Goal: Communication & Community: Answer question/provide support

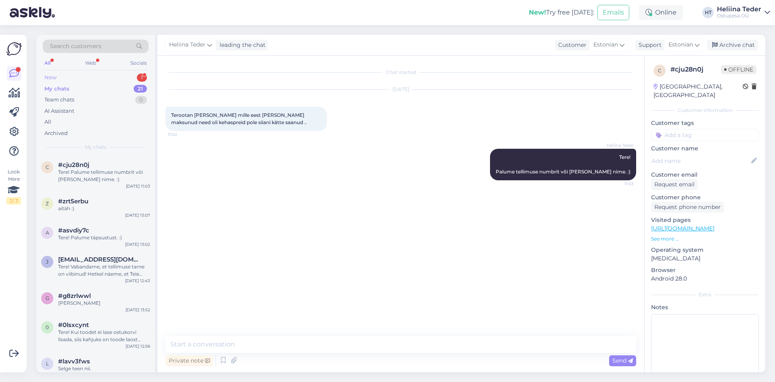
click at [73, 74] on div "New 1" at bounding box center [96, 77] width 106 height 11
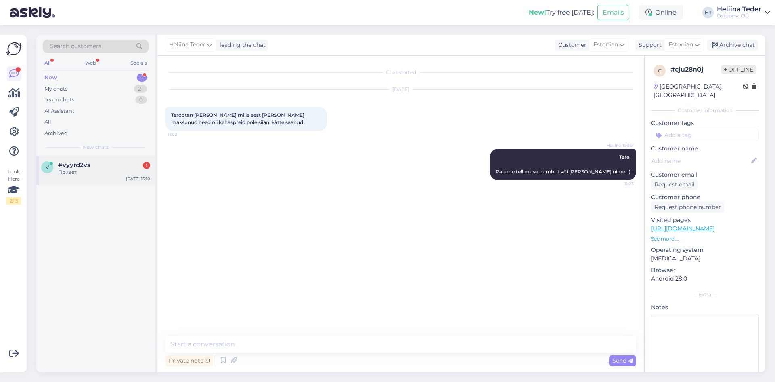
click at [99, 173] on div "Привет" at bounding box center [104, 171] width 92 height 7
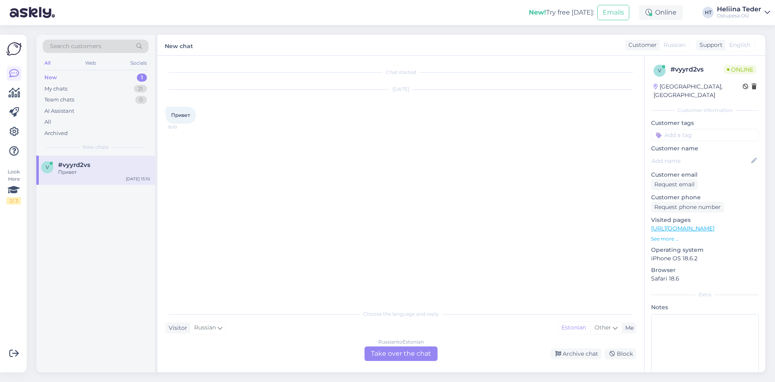
click at [385, 356] on div "Russian to Estonian Take over the chat" at bounding box center [401, 353] width 73 height 15
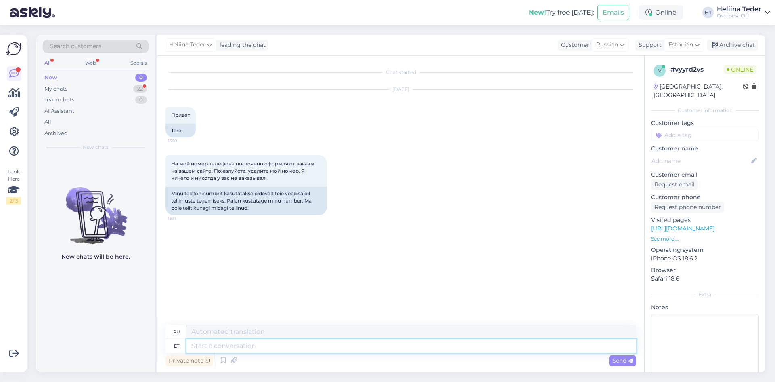
click at [245, 349] on textarea at bounding box center [412, 346] width 450 height 14
click at [245, 348] on textarea at bounding box center [412, 346] width 450 height 14
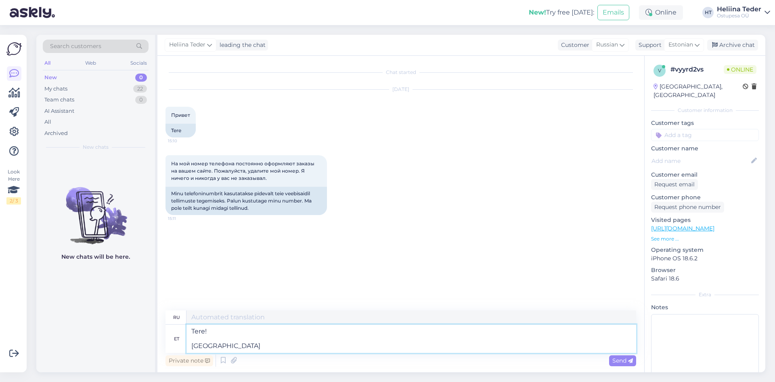
type textarea "Tere! [GEOGRAPHIC_DATA] e"
type textarea "Здравствуйте! Пожалуйста"
type textarea "Tere! Palun edastage mei"
type textarea "Здравствуйте! Пожалуйста, перешлите"
type textarea "Tere! Palun edastage [PERSON_NAME]"
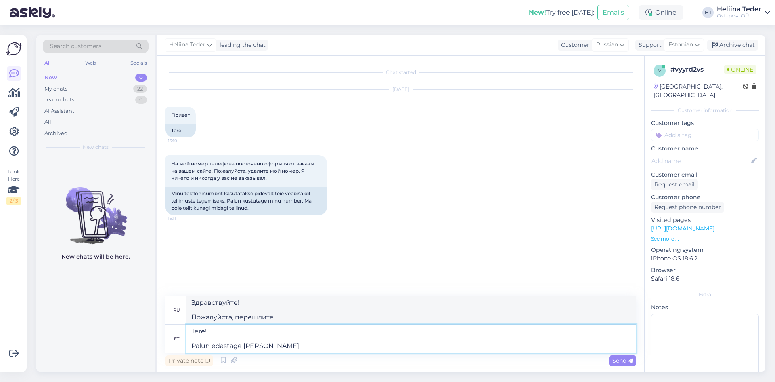
type textarea "Здравствуйте! Пожалуйста, перешлите нам."
type textarea "Tere! [PERSON_NAME] edastage [PERSON_NAME]"
type textarea "Здравствуйте! Пожалуйста, отправьте нам ваш"
type textarea "Tere! [PERSON_NAME] edastage [PERSON_NAME] telefoni nu"
type textarea "Здравствуйте! Пожалуйста, укажите ваш номер телефона."
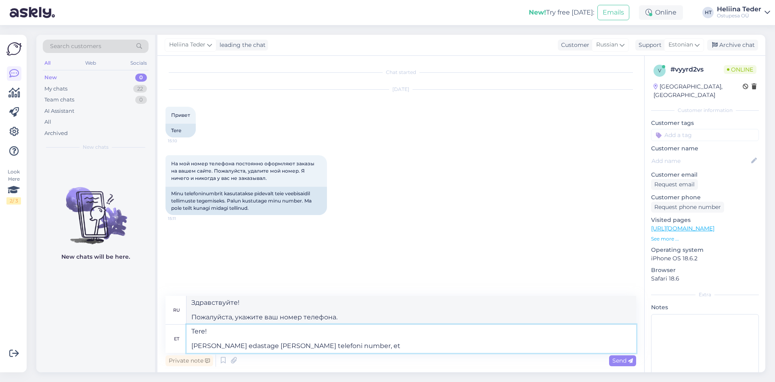
type textarea "Tere! [PERSON_NAME] edastage [PERSON_NAME] telefoni number, et s"
type textarea "Здравствуйте! Пожалуйста, сообщите нам ваш номер телефона."
type textarea "Tere! [PERSON_NAME] edastage [PERSON_NAME] telefoni number, et sa"
type textarea "Здравствуйте! Пожалуйста, сообщите нам свой номер телефона, чтобы мы могли"
type textarea "Tere! [PERSON_NAME] edastage [PERSON_NAME] telefoni number, et saaksime asja ü"
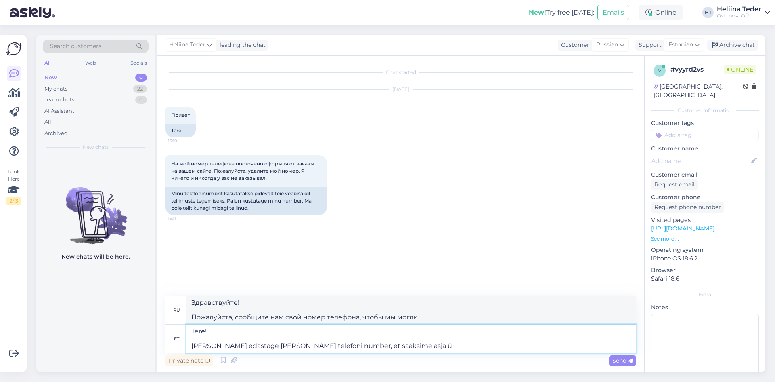
type textarea "Здравствуйте! Пожалуйста, оставьте свой номер телефона, чтобы мы могли с вами с…"
type textarea "Tere! [PERSON_NAME] edastage [PERSON_NAME] telefoni number, et saaksime [PERSON…"
type textarea "Здравствуйте! Пожалуйста, сообщите нам свой номер телефона, чтобы мы могли реши…"
type textarea "Tere! [PERSON_NAME] edastage [PERSON_NAME] telefoni number, et saaksime [PERSON…"
type textarea "Здравствуйте! Пожалуйста, сообщите нам свой номер телефона, чтобы мы могли разо…"
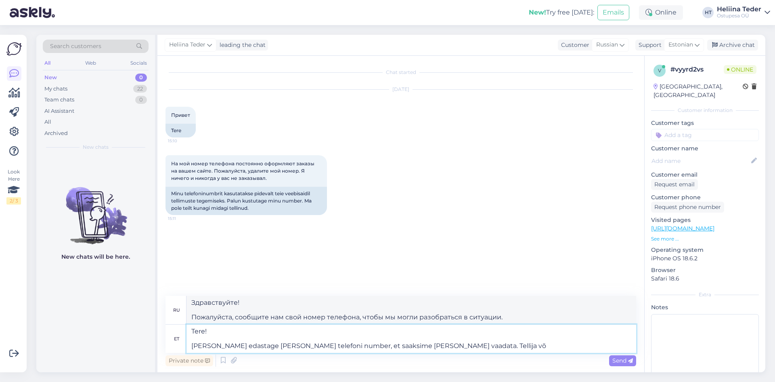
type textarea "Tere! [PERSON_NAME] edastage [PERSON_NAME] telefoni number, et saaksime [PERSON…"
type textarea "Здравствуйте! Пожалуйста, сообщите нам свой номер телефона, чтобы мы могли разо…"
type textarea "Tere! [PERSON_NAME] edastage [PERSON_NAME] telefoni number, et saaksime [PERSON…"
type textarea "Здравствуйте! Пожалуйста, сообщите нам свой номер телефона, чтобы мы могли разо…"
type textarea "Tere! [PERSON_NAME] edastage [PERSON_NAME] telefoni number, et saaksime [PERSON…"
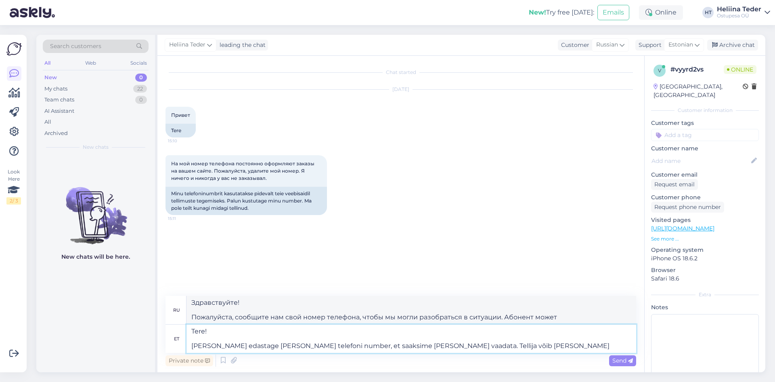
type textarea "Здравствуйте! Пожалуйста, сообщите нам свой номер телефона, чтобы мы могли разо…"
type textarea "Tere! [PERSON_NAME] edastage [PERSON_NAME] telefoni number, et saaksime [PERSON…"
type textarea "Здравствуйте! Пожалуйста, сообщите нам свой номер телефона, чтобы мы могли разо…"
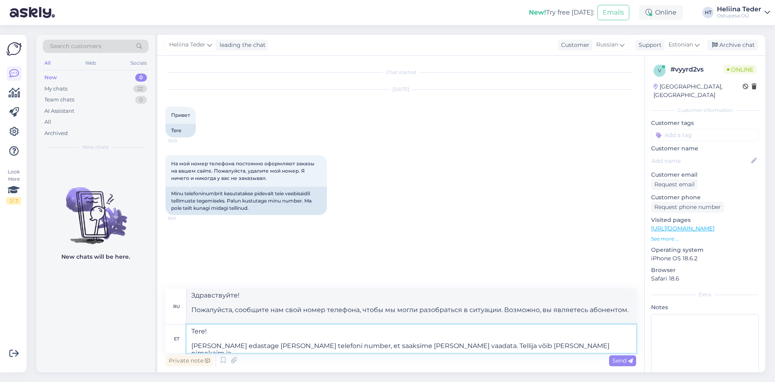
type textarea "Tere! [PERSON_NAME] edastage [PERSON_NAME] telefoni number, et saaksime [PERSON…"
type textarea "Здравствуйте! Пожалуйста, сообщите нам свой номер телефона, чтобы мы могли разо…"
type textarea "Tere! [PERSON_NAME] edastage [PERSON_NAME] telefoni number, et saaksime [PERSON…"
type textarea "Здравствуйте! Пожалуйста, сообщите нам свой номер телефона, чтобы мы могли разо…"
type textarea "Tere! [PERSON_NAME] edastage [PERSON_NAME] telefoni number, et saaksime [PERSON…"
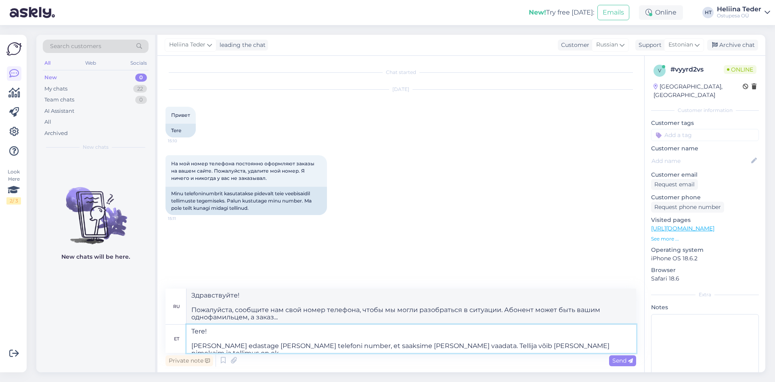
type textarea "Здравствуйте! Пожалуйста, сообщите нам свой номер телефона, чтобы мы могли разо…"
type textarea "Tere! [PERSON_NAME] edastage [PERSON_NAME] telefoni number, et saaksime [PERSON…"
type textarea "Здравствуйте! Пожалуйста, сообщите нам свой номер телефона, чтобы мы могли разо…"
type textarea "Tere! [PERSON_NAME] edastage [PERSON_NAME] telefoni number, et saaksime [PERSON…"
type textarea "Здравствуйте! Пожалуйста, сообщите нам свой номер телефона, чтобы мы могли разо…"
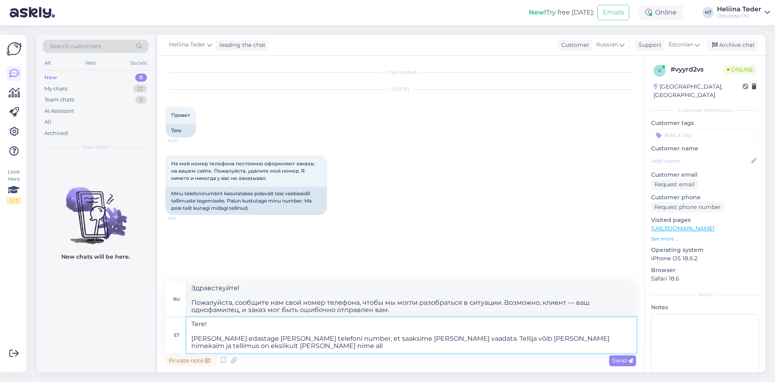
type textarea "Tere! [PERSON_NAME] edastage [PERSON_NAME] telefoni number, et saaksime [PERSON…"
type textarea "Здравствуйте! Пожалуйста, сообщите нам свой номер телефона, чтобы мы могли разо…"
type textarea "Tere! [PERSON_NAME] edastage [PERSON_NAME] telefoni number, et saaksime [PERSON…"
type textarea "Здравствуйте! Пожалуйста, сообщите нам свой номер телефона, чтобы мы могли разо…"
type textarea "Tere! [PERSON_NAME] edastage [PERSON_NAME] telefoni number, et saaksime [PERSON…"
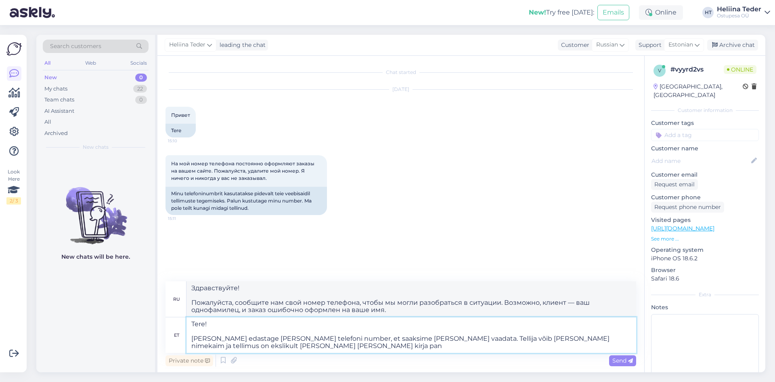
type textarea "Здравствуйте! Пожалуйста, сообщите нам свой номер телефона, чтобы мы могли разо…"
type textarea "Tere! [PERSON_NAME] edastage [PERSON_NAME] telefoni number, et saaksime [PERSON…"
type textarea "Здравствуйте! Пожалуйста, сообщите нам свой номер телефона, чтобы мы могли разо…"
type textarea "Tere! [PERSON_NAME] edastage [PERSON_NAME] telefoni number, et saaksime [PERSON…"
click at [621, 360] on span "Send" at bounding box center [622, 360] width 21 height 7
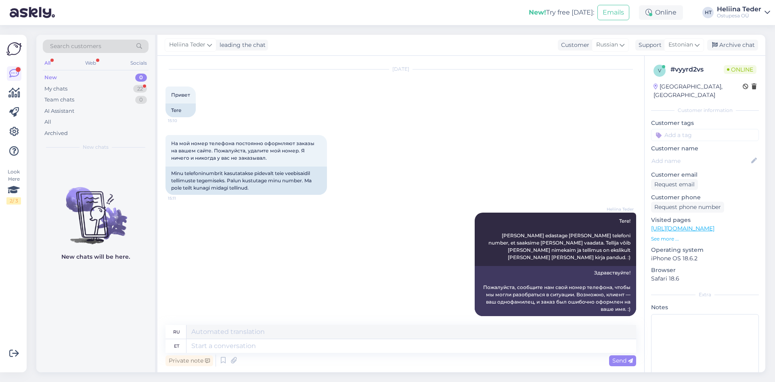
scroll to position [117, 0]
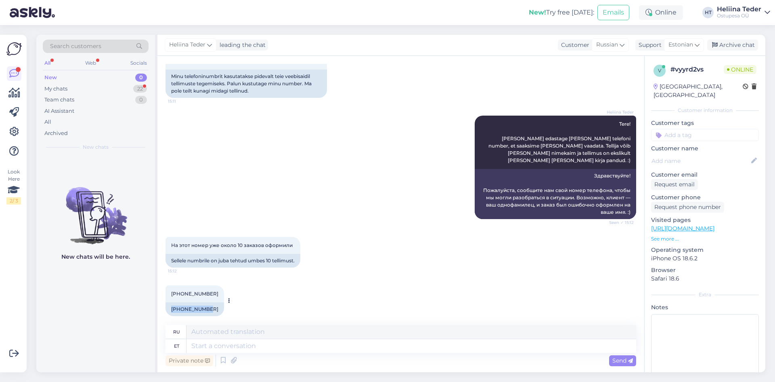
drag, startPoint x: 170, startPoint y: 300, endPoint x: 210, endPoint y: 302, distance: 40.0
click at [210, 302] on div "[PHONE_NUMBER]" at bounding box center [195, 309] width 59 height 14
copy div "[PHONE_NUMBER]"
click at [208, 348] on textarea at bounding box center [412, 346] width 450 height 14
type textarea "Meie an"
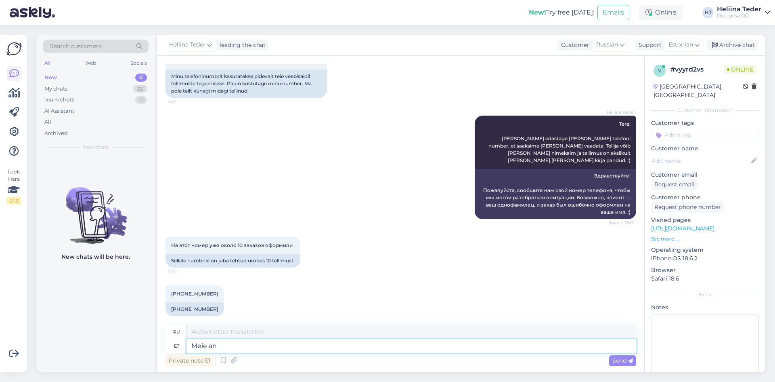
type textarea "Наш"
type textarea "Meie andmebaasis o"
type textarea "В нашей базе данных"
type textarea "Meie andmebaasis on tõ"
type textarea "Наша база данных содержит"
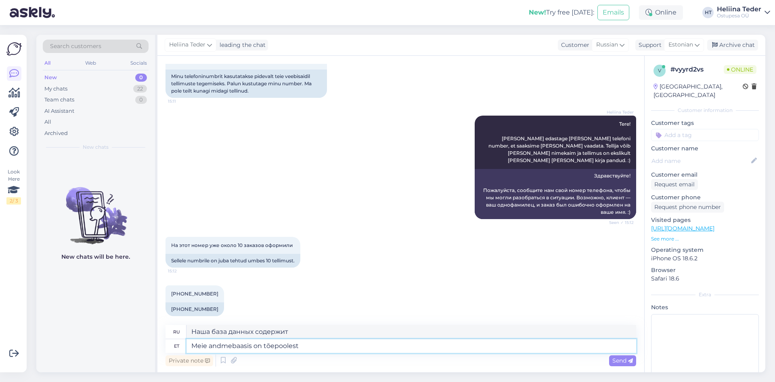
type textarea "Meie andmebaasis on tõepoolest a"
type textarea "В нашей базе данных действительно есть"
type textarea "Meie andmebaasis on tõepoolest antud n"
type textarea "Наша база данных действительно предоставлена"
type textarea "Meie andmebaasis on tõepoolest antud numbriga ü"
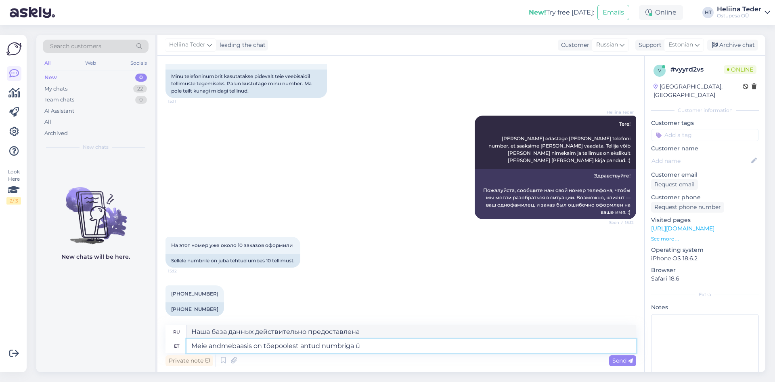
type textarea "В нашей базе данных действительно есть указанный номер."
type textarea "Meie andmebaasis on tõepoolest antud numbriga üks kl"
type textarea "В нашей базе данных действительно есть объект с таким номером."
type textarea "Meie andmebaasis on tõepoolest antud numbriga üks klient."
type textarea "В нашей базе данных действительно есть один клиент с таким номером."
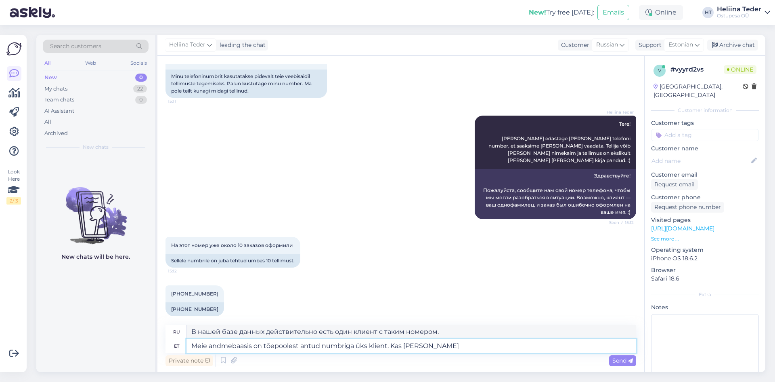
type textarea "Meie andmebaasis on tõepoolest antud numbriga üks klient. Kas äkki või"
type textarea "В нашей базе данных действительно есть клиент с таким номером. Возможно ли это?"
type textarea "Meie andmebaasis on tõepoolest antud numbriga üks klient. Kas äkki võib ol"
type textarea "В нашей базе данных действительно есть клиент с таким номером. Не могли бы вы..."
type textarea "Meie andmebaasis on tõepoolest antud numbriga üks klient. Kas äkki võib olla, et"
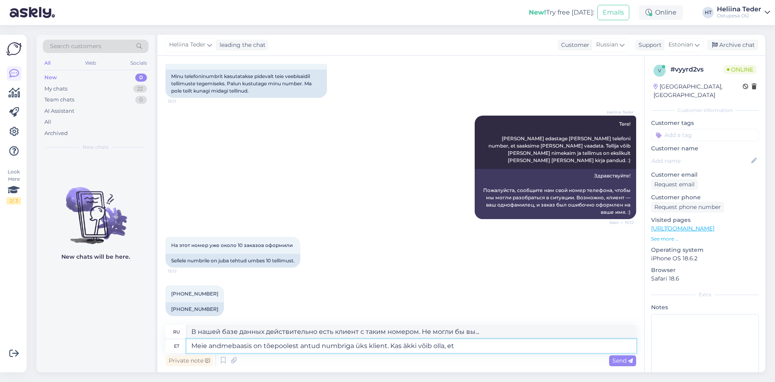
type textarea "В нашей базе данных действительно есть клиент с таким номером. Возможно,..."
type textarea "Meie andmebaasis on tõepoolest antud numbriga üks klient. Kas äkki võib olla, e…"
type textarea "В нашей базе данных действительно есть клиент с таким номером. Возможно ли, что"
type textarea "Meie andmebaasis on tõepoolest antud numbriga üks klient. Kas äkki võib olla, e…"
type textarea "В нашей базе данных действительно есть клиент с таким номером. Возможно, ваш"
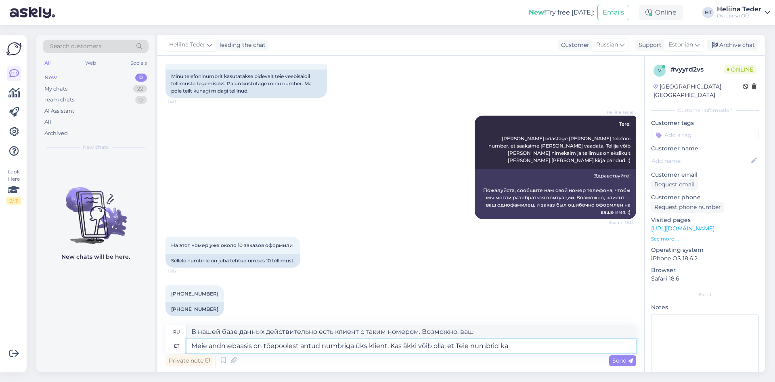
type textarea "Meie andmebaasis on tõepoolest antud numbriga üks klient. Kas äkki võib olla, e…"
type textarea "В нашей базе данных действительно есть клиент с таким номером. Возможно ли, что…"
type textarea "Meie andmebaasis on tõepoolest antud numbriga üks klient. Kas äkki võib olla, e…"
type textarea "В нашей базе данных действительно есть клиент с таким номером. Возможно ли, что…"
type textarea "Meie andmebaasis on tõepoolest antud numbriga üks klient. Kas äkki võib olla, e…"
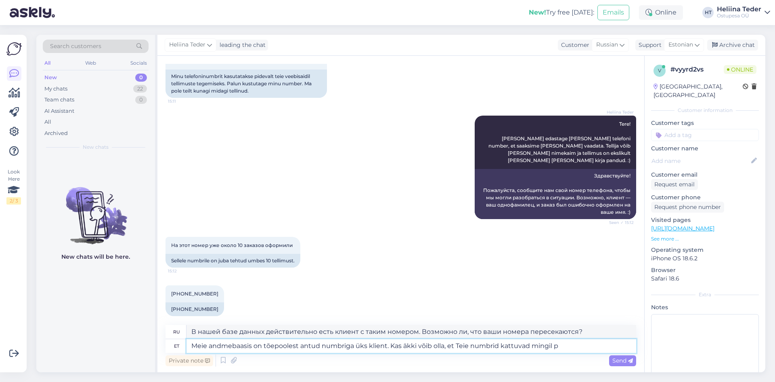
type textarea "Клиент с таким номером действительно есть в нашей базе данных. Возможно ли, что…"
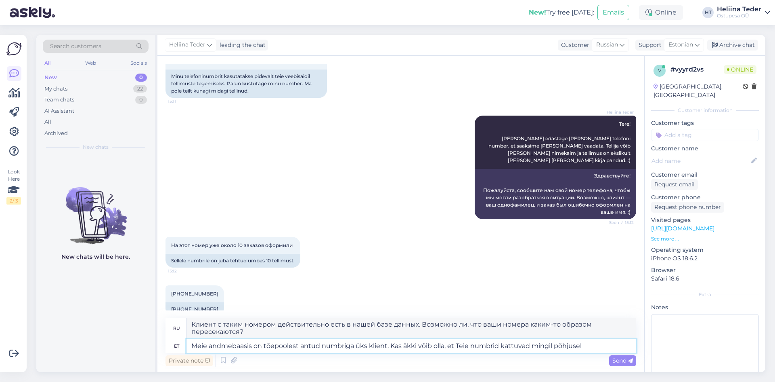
type textarea "Meie andmebaasis on tõepoolest antud numbriga üks klient. Kas äkki võib olla, e…"
type textarea "В нашей базе данных действительно есть один клиент с таким номером. Возможно, в…"
type textarea "Meie andmebaasis on tõepoolest antud numbriga üks klient. Kas äkki võib olla, e…"
click at [631, 365] on div "Send" at bounding box center [622, 360] width 27 height 11
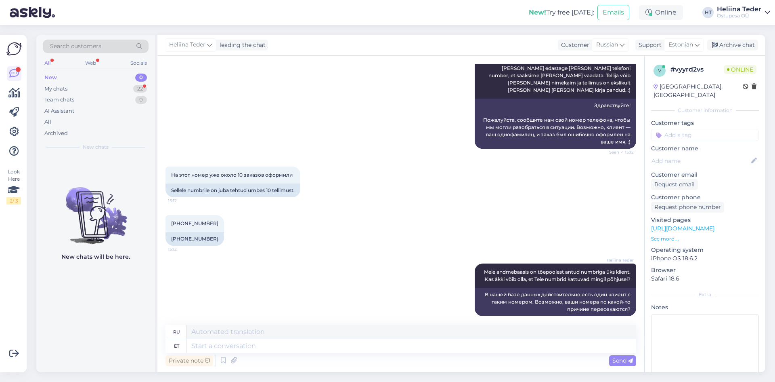
scroll to position [250, 0]
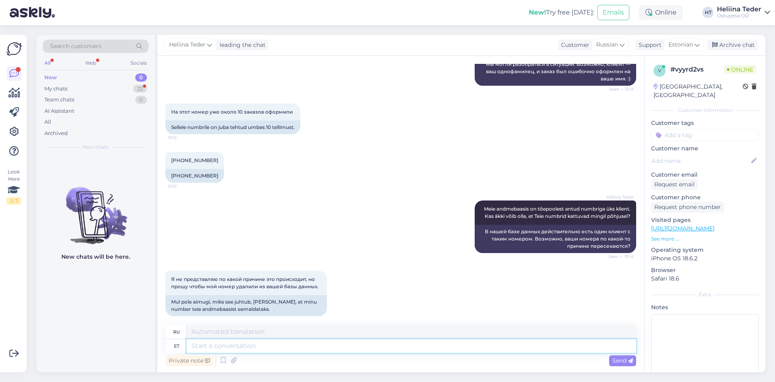
click at [212, 343] on textarea at bounding box center [412, 346] width 450 height 14
type textarea "Me ei"
type textarea "Мы"
type textarea "Me ei s"
type textarea "Мы не"
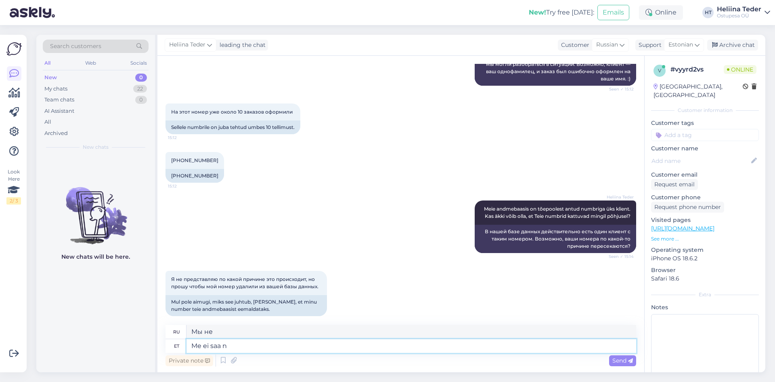
type textarea "Me ei saa nu"
type textarea "Мы не можем"
type textarea "Me ei saa numbrit ee"
type textarea "Мы не можем получить номер."
type textarea "Me ei saa numbrit eemaldada, k"
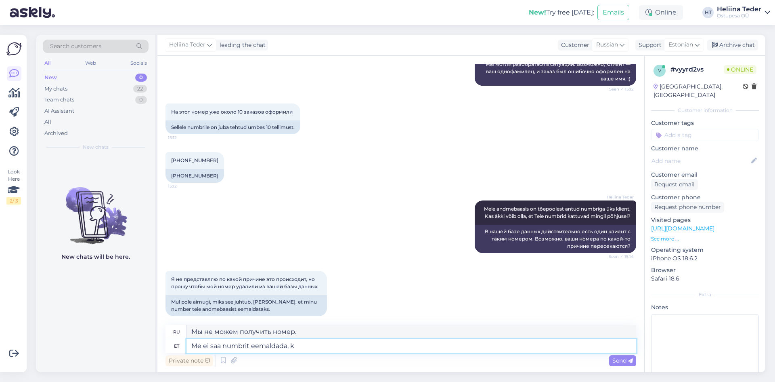
type textarea "Мы не можем удалить номер,"
type textarea "Me ei saa numbrit eemaldada, kui see"
type textarea "Мы не можем удалить номер, если"
type textarea "Me ei saa numbrit eemaldada, kui see k"
type textarea "Мы не можем удалить номер, если он"
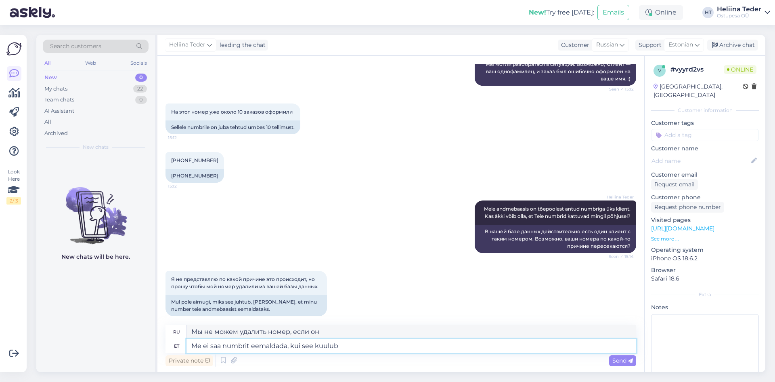
type textarea "Me ei saa numbrit eemaldada, kui see kuulub k"
type textarea "Мы не можем удалить номер, если он принадлежит"
type textarea "Me ei saa numbrit eemaldada, kui see kuulub ka"
type textarea "Мы не можем удалить номер, если он также принадлежит"
type textarea "Me ei saa numbrit eemaldada, kui see kuulub ka kellelegi tei"
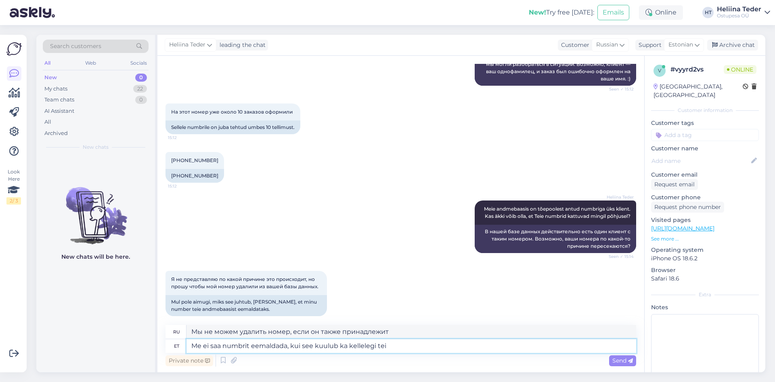
type textarea "Мы не можем удалить номер, если он принадлежит кому-то другому."
type textarea "Me ei saa numbrit eemaldada, kui see kuulub ka kellelegi teisele. Tegemist o"
type textarea "Мы не можем удалить номер, если он принадлежит кому-то ещё."
type textarea "Me ei saa numbrit eemaldada, kui see kuulub ka kellelegi teisele. Tegemist on m…"
type textarea "Мы не можем удалить номер, если он принадлежит кому-то ещё. Это наша"
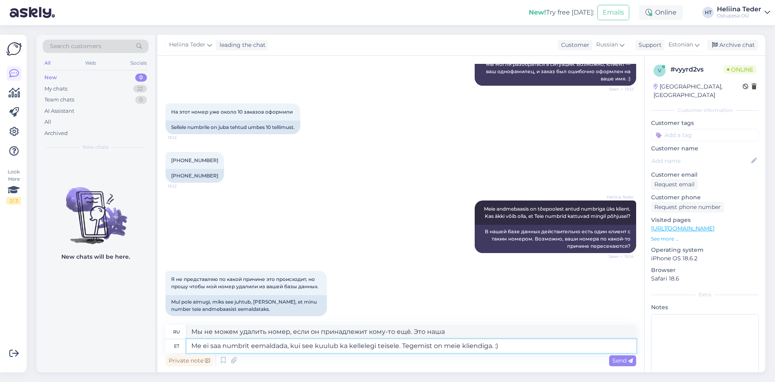
type textarea "Me ei saa numbrit eemaldada, kui see kuulub ka kellelegi teisele. Tegemist on m…"
type textarea "Мы не можем удалить номер, если он принадлежит кому-то ещё. Это наш клиент. :)"
type textarea "Me ei saa numbrit eemaldada, kui see kuulub ka kellelegi teisele. Tegemist on m…"
click at [625, 361] on span "Send" at bounding box center [622, 360] width 21 height 7
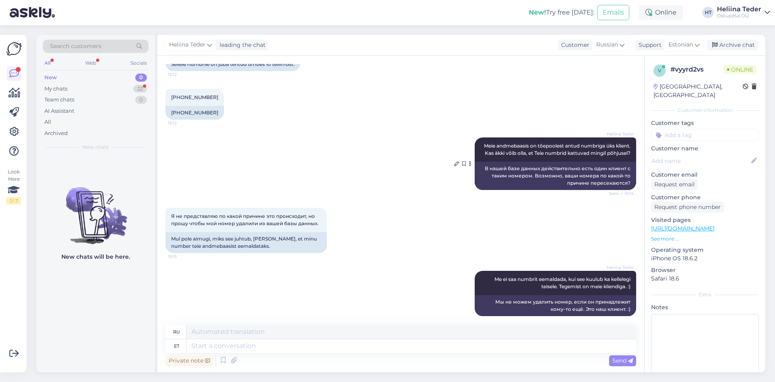
scroll to position [362, 0]
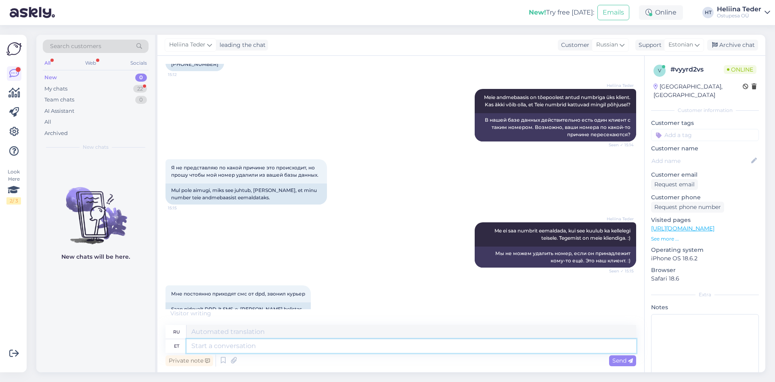
click at [232, 343] on textarea at bounding box center [412, 346] width 450 height 14
type textarea "Võite"
type textarea "Ты можешь"
type textarea "V"
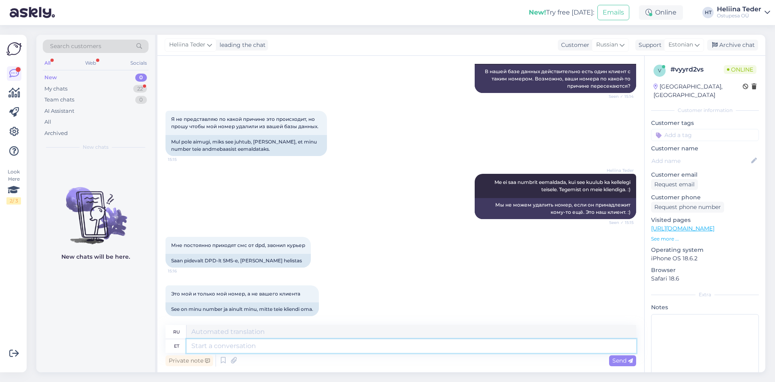
click at [226, 351] on textarea at bounding box center [412, 346] width 450 height 14
click at [226, 350] on textarea at bounding box center [412, 346] width 450 height 14
type textarea "Klient o"
type textarea "Клиент"
type textarea "Klient on em"
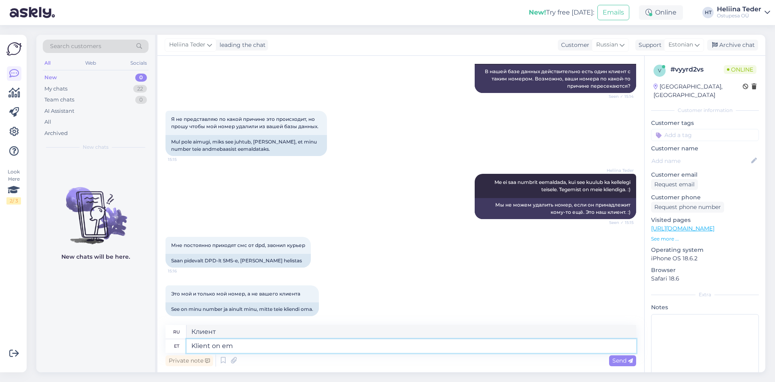
type textarea "Клиент - это"
type textarea "Klient on meile sell"
type textarea "Клиент — это мы"
type textarea "Klient on meile sellise numb"
type textarea "Клиент для нас такой"
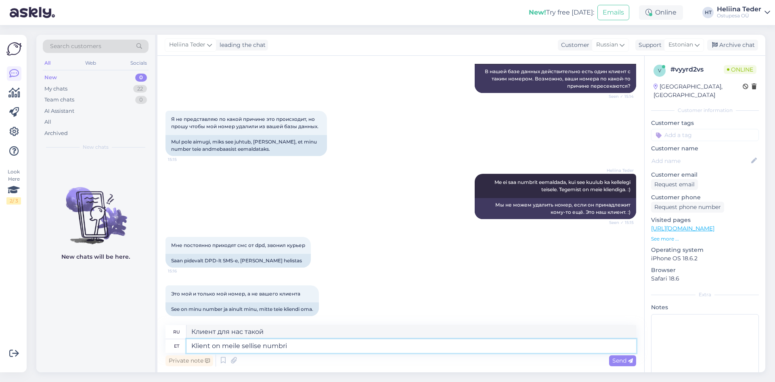
type textarea "Klient on meile sellise numbri e"
type textarea "[PERSON_NAME] дал нам этот номер"
type textarea "Klient on meile sellise numbri edastanud, m"
type textarea "[PERSON_NAME] предоставил нам этот номер,"
type textarea "Klient on meile sellise numbri edastanud, meie ei sa"
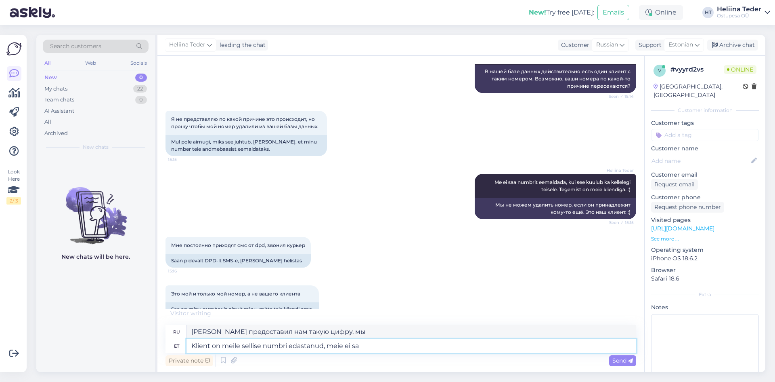
type textarea "Клиент предоставил нам такую ​​цифру, мы не"
type textarea "Klient on meile sellise numbri edastanud, meie ei saa sel"
type textarea "Клиент предоставил нам такую ​​цифру, мы не можем"
type textarea "Klient on meile sellise numbri edastanud, meie ei saa selles"
type textarea "[PERSON_NAME] предоставил нам такой номер, мы не можем его использовать."
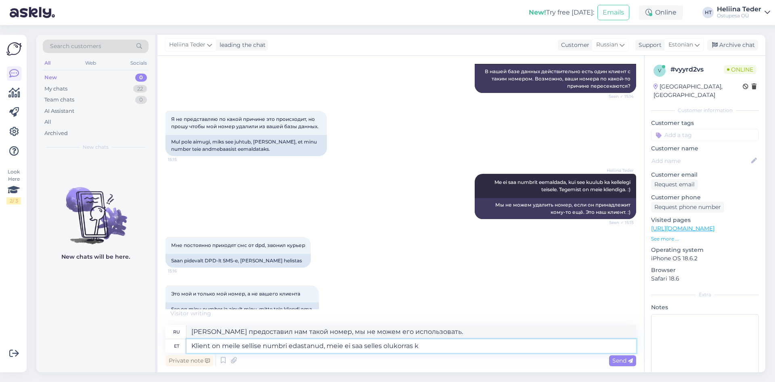
type textarea "Klient on meile sellise numbri edastanud, meie ei saa selles olukorras ka"
type textarea "[PERSON_NAME] предоставил нам такой номер, в данной ситуации мы не можем этого …"
type textarea "Klient on meile sellise numbri edastanud, meie ei saa selles olukorras kahjuks …"
type textarea "[PERSON_NAME] предоставил нам такой номер, к сожалению, в данной ситуации мы не…"
type textarea "Klient on meile sellise numbri edastanud, meie ei saa selles olukorras kahjuks …"
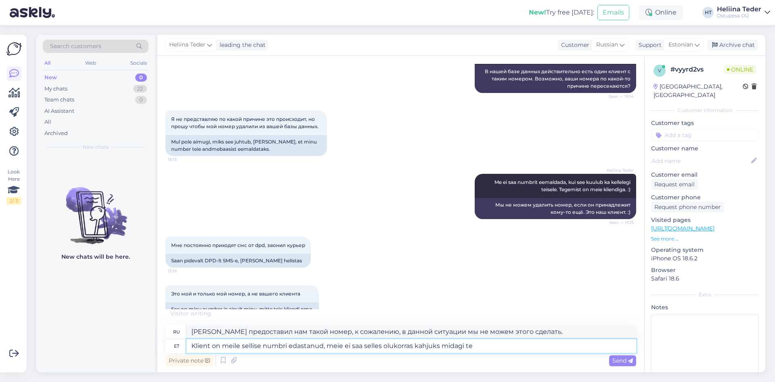
type textarea "[PERSON_NAME] предоставил нам такую ​​цифру, к сожалению, в этой ситуации мы ни…"
type textarea "Klient on meile sellise numbri edastanud, meie ei saa selles olukorras kahjuks …"
type textarea "[PERSON_NAME] предоставил нам такой номер, к сожалению, в этой ситуации мы ниче…"
type textarea "Klient on meile sellise numbri edastanud, meie ei saa selles olukorras kahjuks …"
click at [625, 363] on span "Send" at bounding box center [622, 360] width 21 height 7
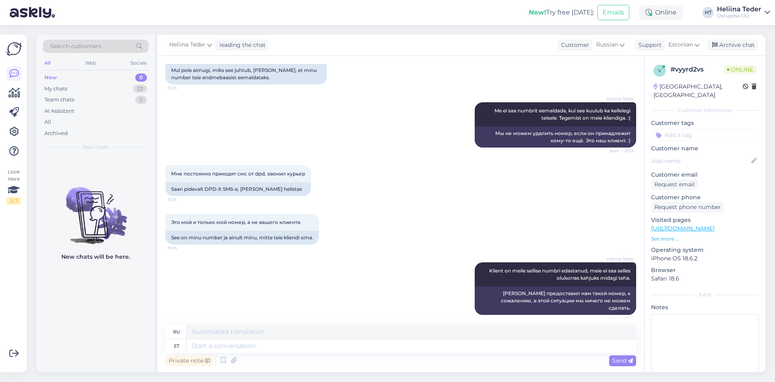
scroll to position [482, 0]
click at [255, 344] on textarea at bounding box center [412, 346] width 450 height 14
type textarea "Paraku o"
type textarea "К сожалению"
type textarea "Paraku on k"
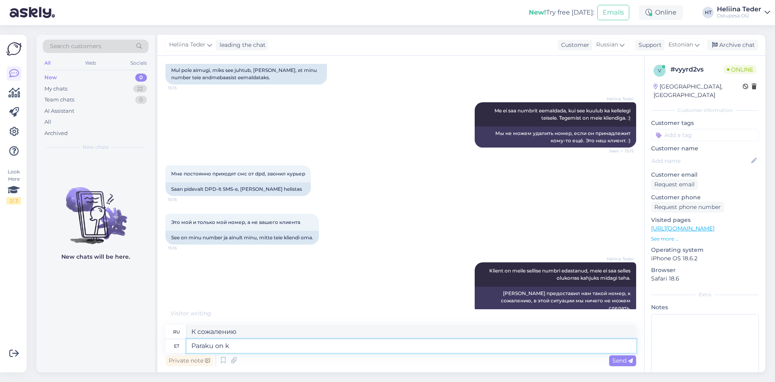
type textarea "К сожалению, это так"
type textarea "Paraku on [PERSON_NAME]"
type textarea "К сожалению, это так."
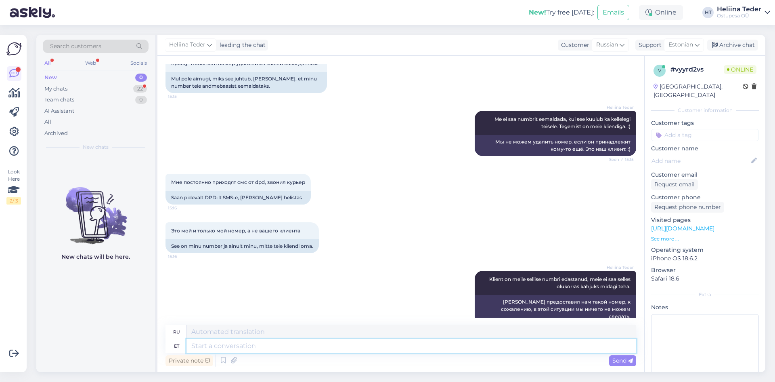
scroll to position [529, 0]
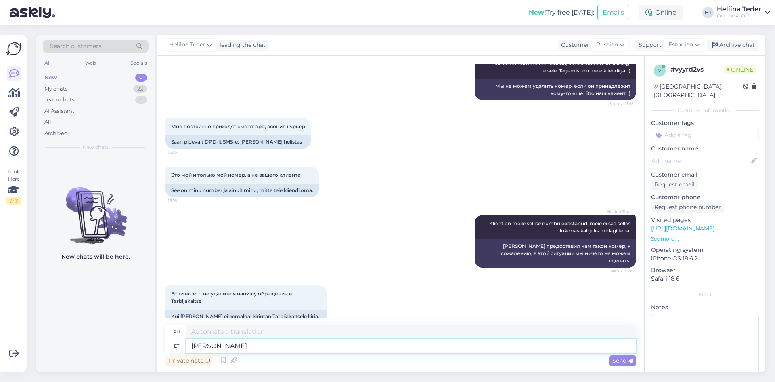
type textarea "Palun võt"
type textarea "Пожалуйста"
type textarea "Palun võtke sel"
type textarea "Пожалуйста, возьмите"
type textarea "Palun võtke selles ol"
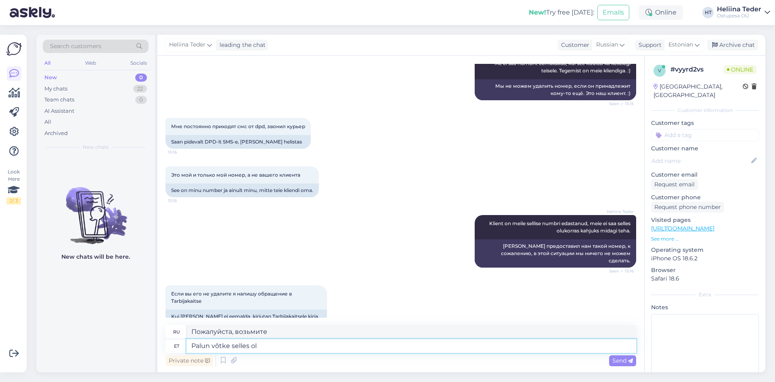
type textarea "Пожалуйста, возьмите это."
type textarea "[PERSON_NAME] olukorras ü"
type textarea "Пожалуйста, примите во внимание эту ситуацию."
type textarea "[PERSON_NAME] olukorras ühendust"
type textarea "В этой ситуации свяжитесь с нами."
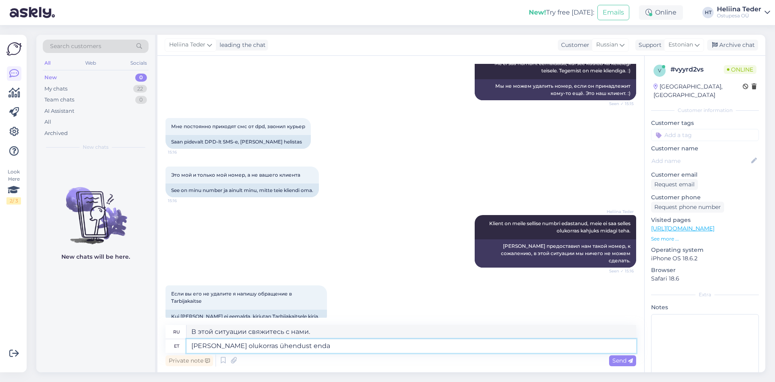
type textarea "[PERSON_NAME] olukorras ühendust enda"
type textarea "В этой ситуации обратитесь в местные органы власти."
type textarea "M"
type textarea "Palun"
type textarea "Пожалуйста"
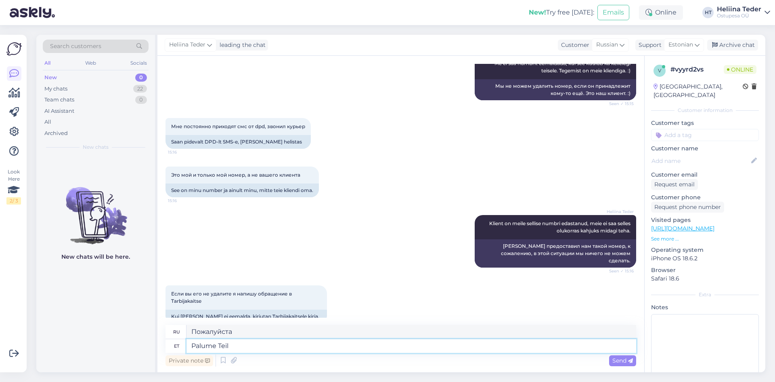
type textarea "Palume Teil a"
type textarea "Мы просим вас"
type textarea "Palume Teil aru sa"
type textarea "Мы просим вашего понимания."
type textarea "Palume Teil aru saada, et m"
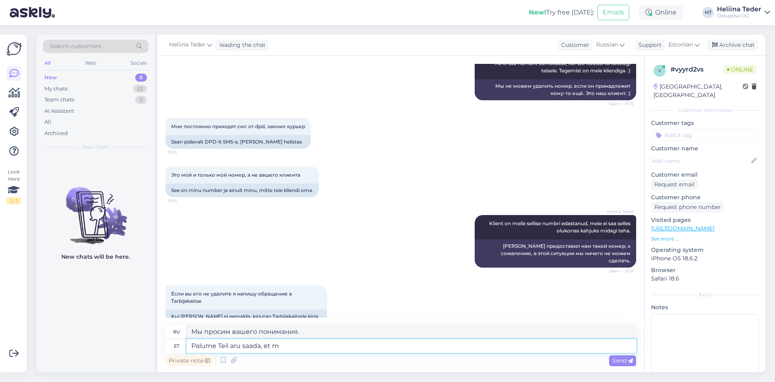
type textarea "Мы просим вас понять,"
type textarea "Palume Teil aru saada, et me"
type textarea "Мы просим вас понять, что"
type textarea "Palume Teil aru saada, et me ei"
type textarea "Мы просим вас понять, что мы"
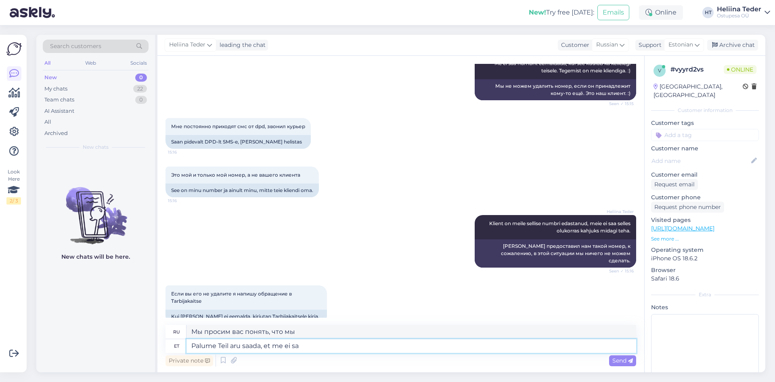
type textarea "Palume Teil aru saada, et me ei saa"
type textarea "Пожалуйста, поймите, что мы не"
type textarea "Palume Teil aru saada, et me ei saa"
type textarea "Мы просим вас понять, что мы не можем"
type textarea "Palume Teil aru saada, et me ei saa telefoni nu"
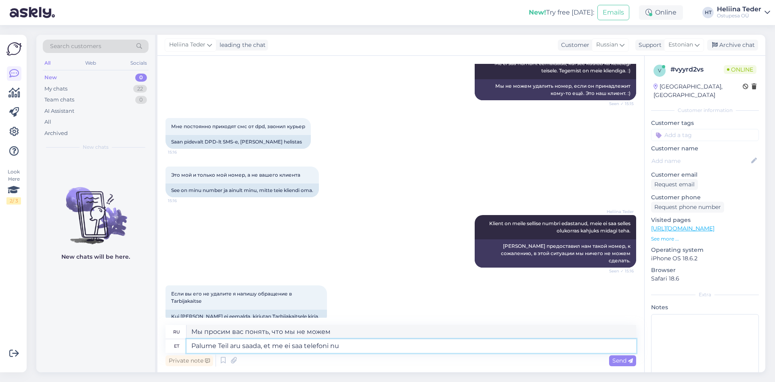
type textarea "Пожалуйста, поймите, что мы не можем ответить на телефонный звонок."
type textarea "Palume Teil aru saada, et me ei saa telefoni numbrit ee"
type textarea "Пожалуйста, поймите, что мы не можем получить номер телефона."
type textarea "Palume Teil aru saada, et me ei saa telefoni numbrit eemaldada, k"
type textarea "Пожалуйста, поймите, что мы не можем удалить номер телефона,"
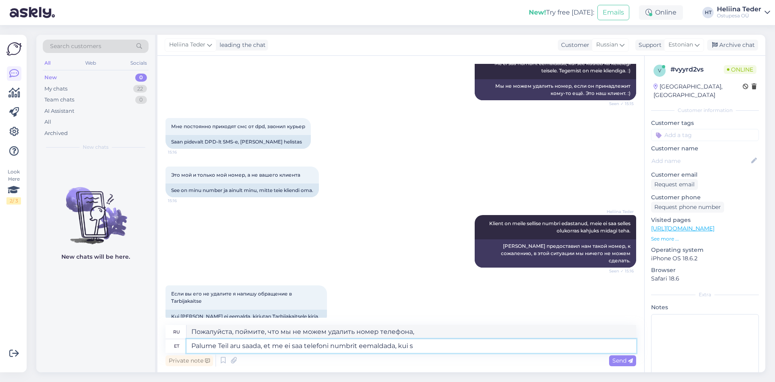
type textarea "Palume Teil aru saada, et me ei saa telefoni numbrit eemaldada, kui se"
type textarea "Пожалуйста, поймите, что мы не можем удалить номер телефона, если:"
type textarea "Palume Teil aru saada, et me ei saa telefoni numbrit eemaldada, kui see ku"
type textarea "Пожалуйста, поймите, что мы не можем удалить номер телефона, если он"
type textarea "Palume Teil aru saada, et me ei saa telefoni numbrit eemaldada, kui see kuulub …"
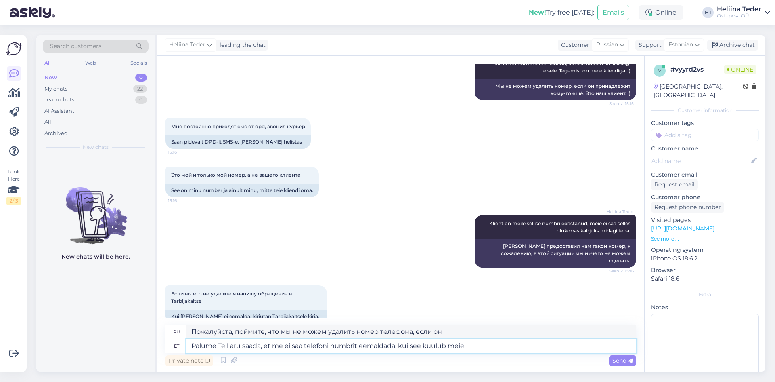
type textarea "Пожалуйста, поймите, что мы не можем удалить номер телефона, если он принадлежит"
type textarea "Palume Teil aru saada, et me ei saa telefoni numbrit eemaldada, kui see kuulub …"
type textarea "Пожалуйста, поймите, что мы не можем удалить номер телефона, если он принадлежи…"
type textarea "Palume Teil aru saada, et me ei saa telefoni numbrit eemaldada, kui see kuulub …"
type textarea "Пожалуйста, поймите, что мы не можем удалить номер телефона, если он принадлежи…"
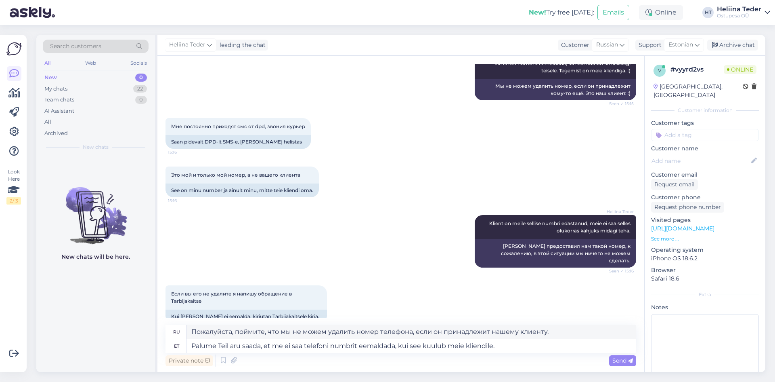
click at [317, 353] on div "Private note Send" at bounding box center [401, 359] width 471 height 15
click at [317, 350] on textarea "Palume Teil aru saada, et me ei saa telefoni numbrit eemaldada, kui see kuulub …" at bounding box center [412, 346] width 450 height 14
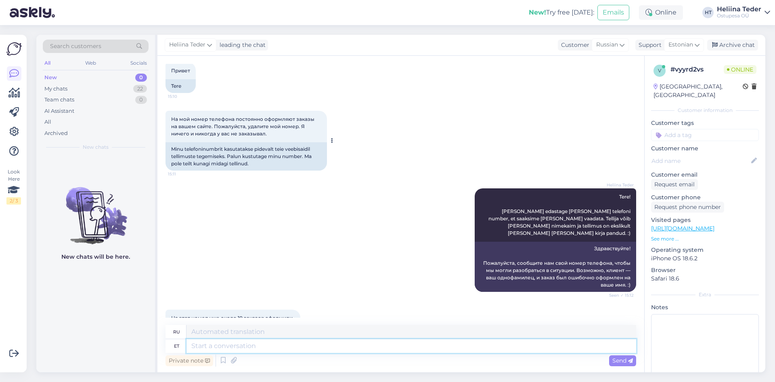
scroll to position [0, 0]
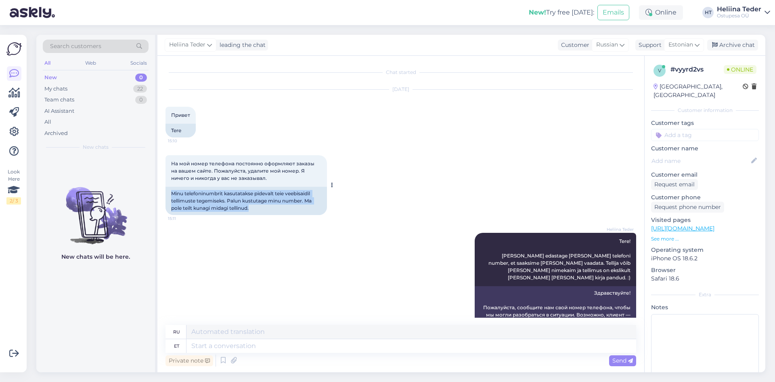
drag, startPoint x: 251, startPoint y: 210, endPoint x: 172, endPoint y: 191, distance: 81.7
click at [172, 191] on div "Minu telefoninumbrit kasutatakse pidevalt teie veebisaidil tellimuste tegemisek…" at bounding box center [246, 201] width 161 height 28
copy div "Minu telefoninumbrit kasutatakse pidevalt teie veebisaidil tellimuste tegemisek…"
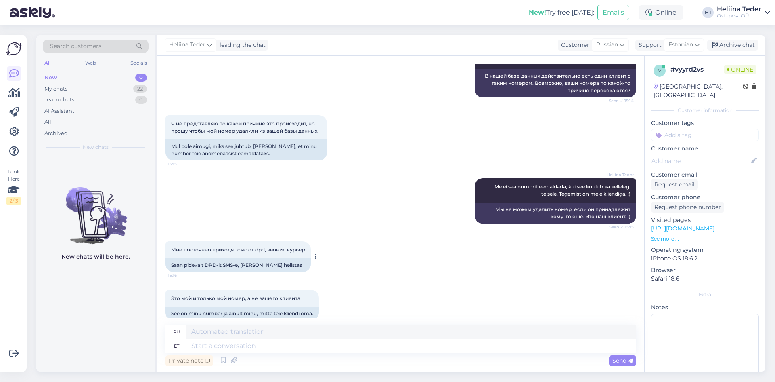
scroll to position [444, 0]
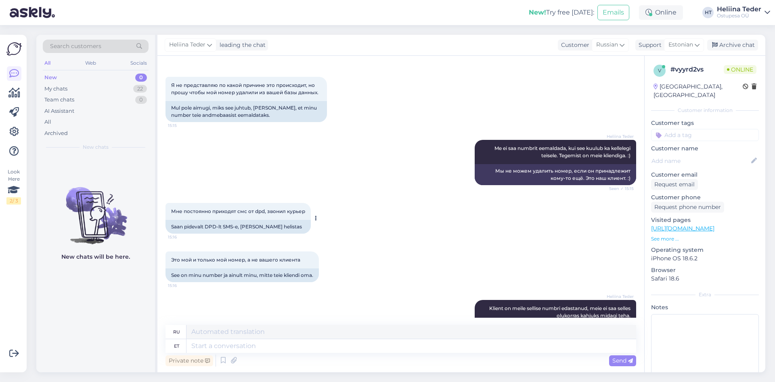
click at [283, 220] on div "Saan pidevalt DPD-lt SMS-e, [PERSON_NAME] helistas" at bounding box center [238, 227] width 145 height 14
drag, startPoint x: 283, startPoint y: 218, endPoint x: 169, endPoint y: 220, distance: 113.9
click at [169, 220] on div "Saan pidevalt DPD-lt SMS-e, [PERSON_NAME] helistas" at bounding box center [238, 227] width 145 height 14
copy div "Saan pidevalt DPD-lt SMS-e, [PERSON_NAME] helistas"
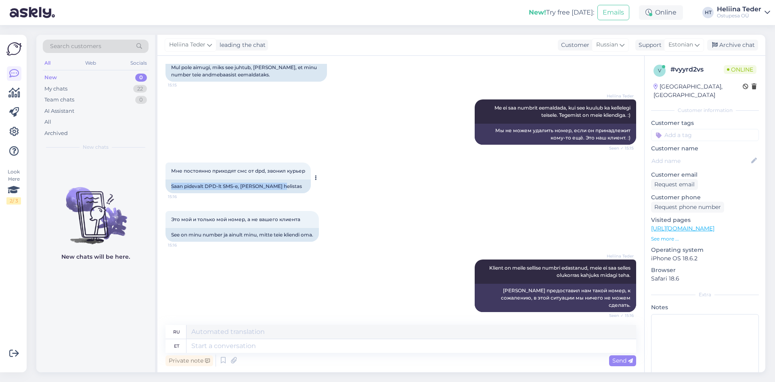
scroll to position [529, 0]
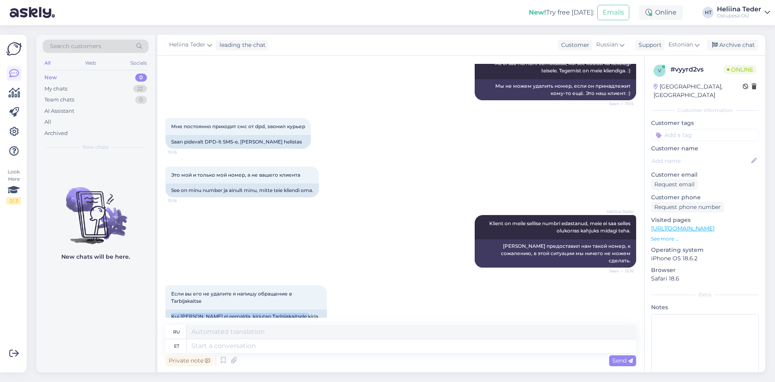
drag, startPoint x: 302, startPoint y: 304, endPoint x: 165, endPoint y: 302, distance: 136.9
click at [165, 302] on div "Chat started [DATE] Привет 15:10 Tere На мой номер телефона постоянно оформляют…" at bounding box center [400, 214] width 487 height 316
copy div "Kui [PERSON_NAME] ei eemalda, kirjutan Tarbijakaitsele kirja."
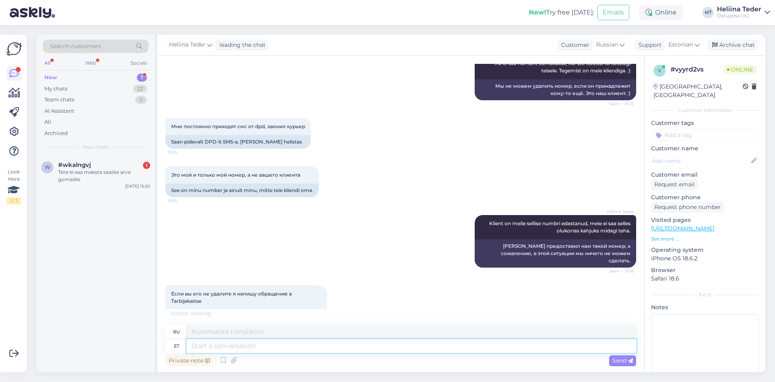
click at [219, 340] on textarea at bounding box center [412, 346] width 450 height 14
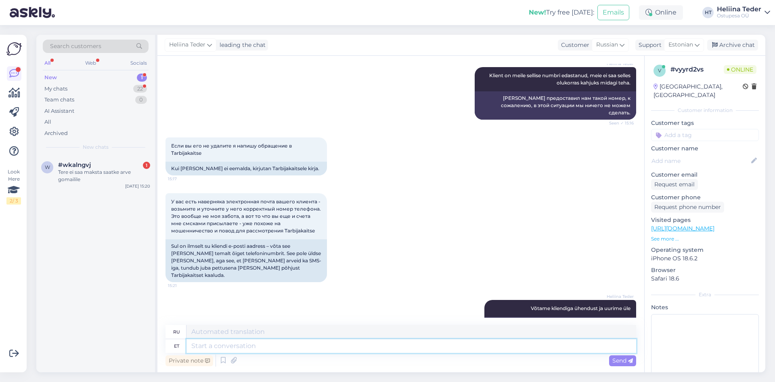
scroll to position [725, 0]
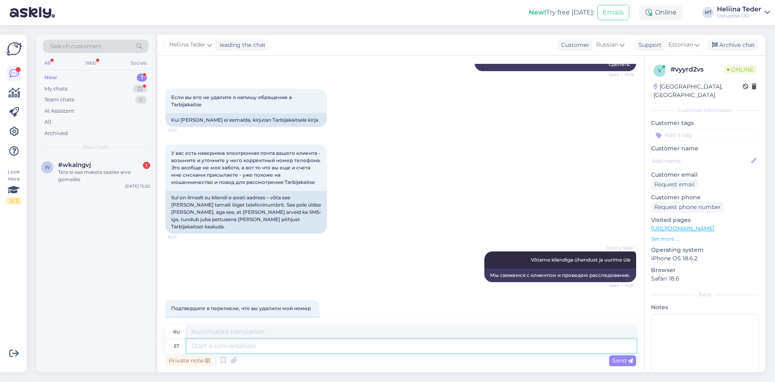
click at [223, 342] on textarea at bounding box center [412, 346] width 450 height 14
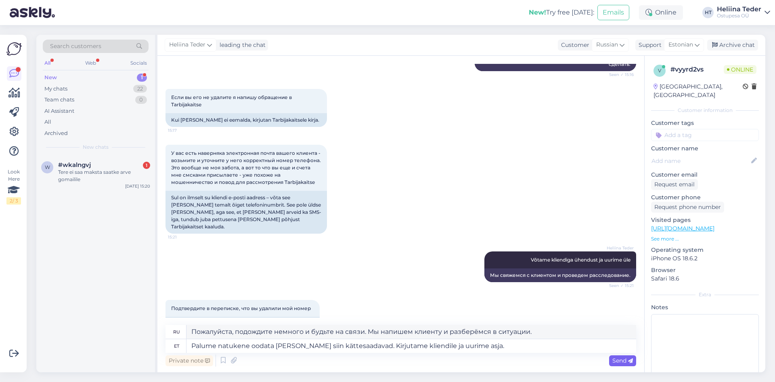
click at [621, 360] on span "Send" at bounding box center [622, 360] width 21 height 7
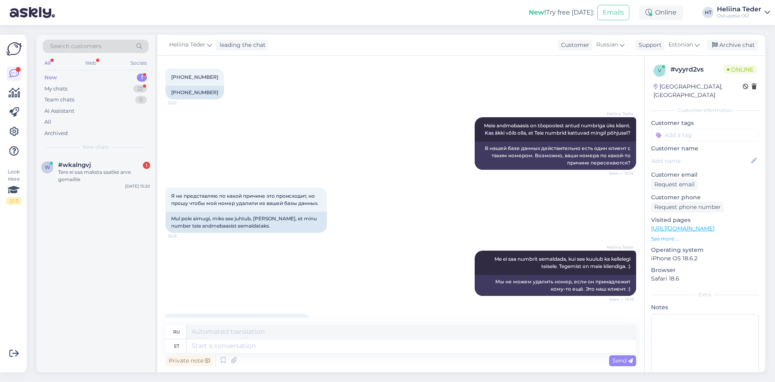
scroll to position [172, 0]
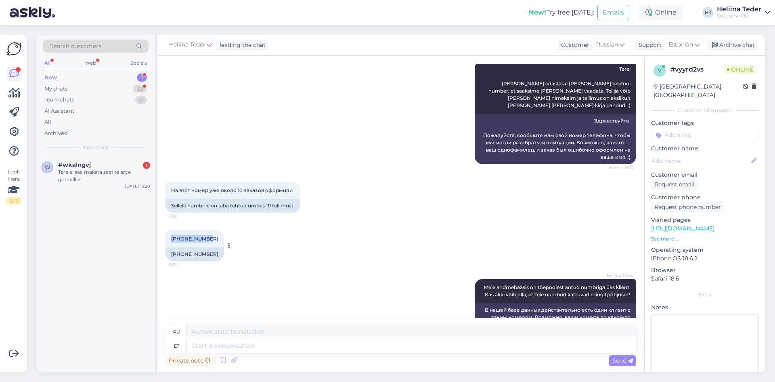
drag, startPoint x: 208, startPoint y: 230, endPoint x: 172, endPoint y: 233, distance: 36.4
click at [171, 233] on div "[PHONE_NUMBER]:12" at bounding box center [195, 238] width 59 height 17
copy span "[PHONE_NUMBER]"
click at [86, 172] on div "Tere ei saa maksta saatke arve gomailile" at bounding box center [104, 175] width 92 height 15
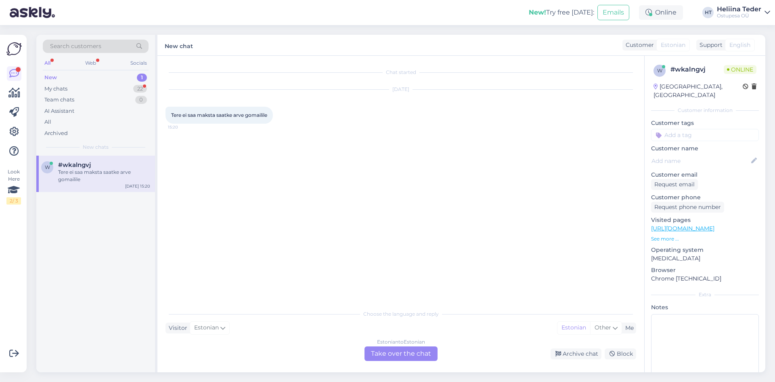
click at [407, 350] on div "Estonian to Estonian Take over the chat" at bounding box center [401, 353] width 73 height 15
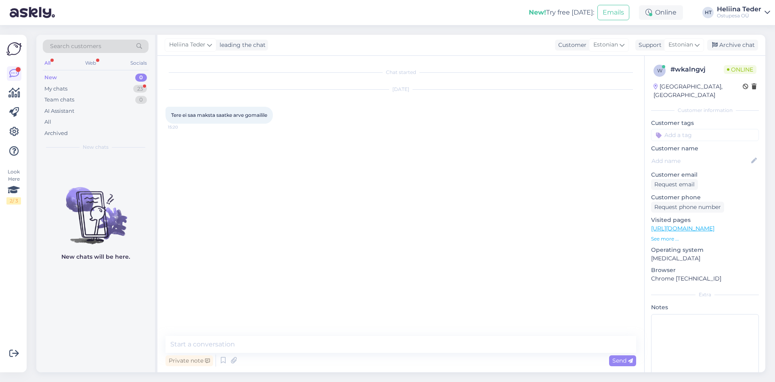
drag, startPoint x: 300, startPoint y: 329, endPoint x: 298, endPoint y: 338, distance: 9.0
click at [300, 330] on div "Chat started [DATE] Tere ei saa maksta saatke arve gomailile 15:20 Private note…" at bounding box center [400, 214] width 487 height 316
click at [298, 338] on textarea at bounding box center [401, 344] width 471 height 17
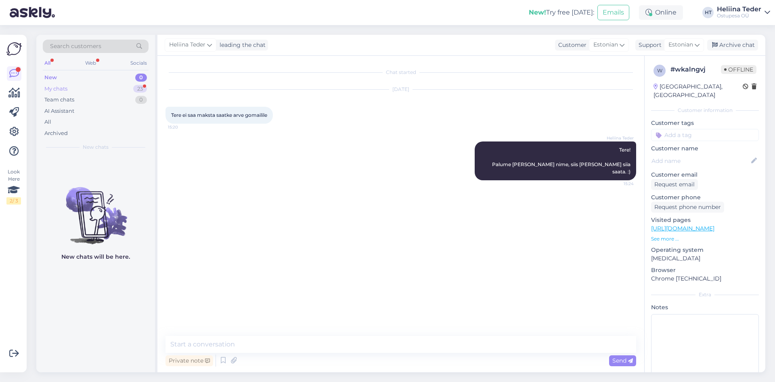
click at [86, 88] on div "My chats 23" at bounding box center [96, 88] width 106 height 11
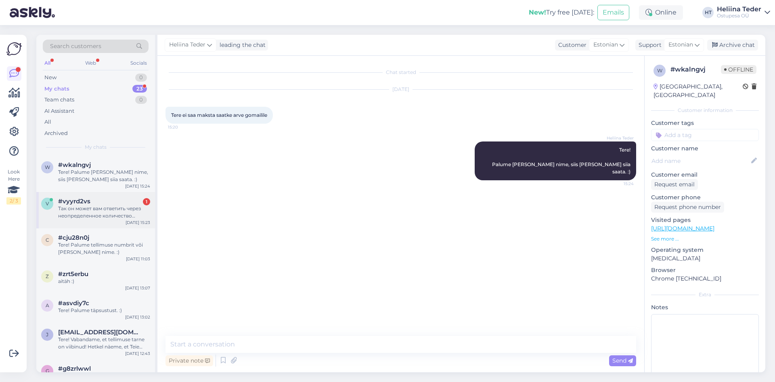
click at [101, 201] on div "#vyyrd2vs 1" at bounding box center [104, 200] width 92 height 7
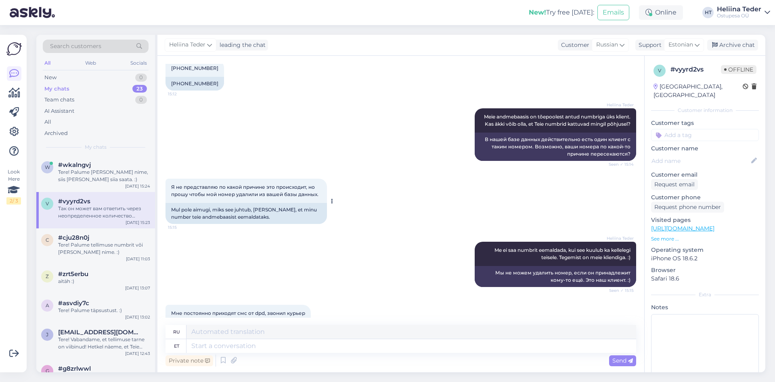
scroll to position [404, 0]
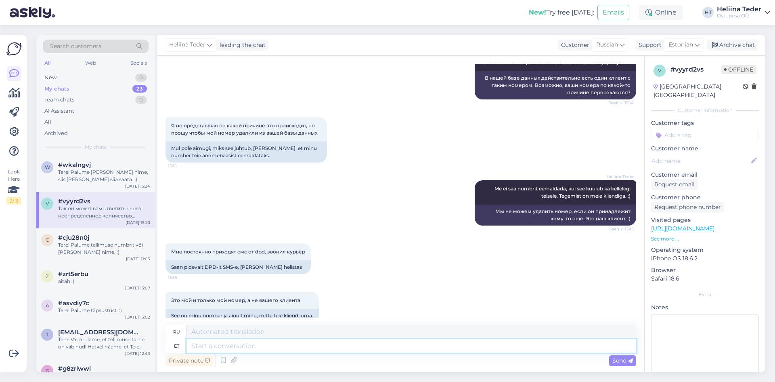
click at [222, 342] on textarea at bounding box center [412, 346] width 450 height 14
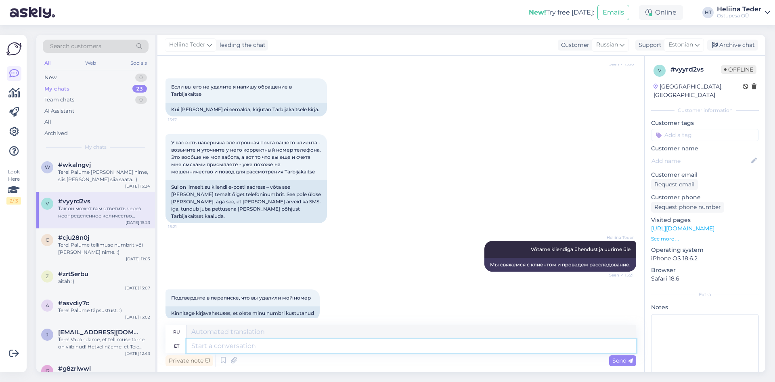
scroll to position [767, 0]
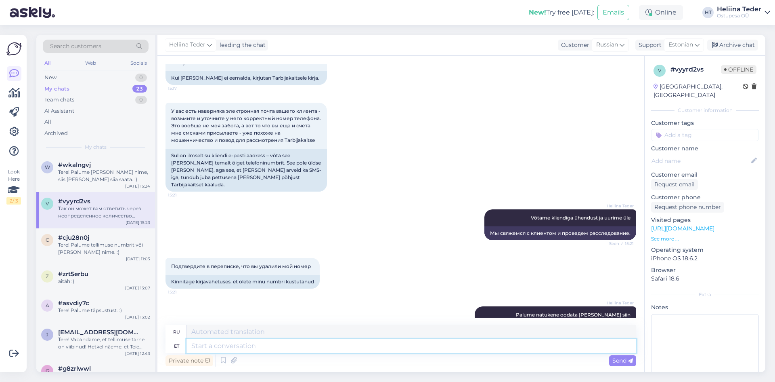
click at [226, 346] on textarea at bounding box center [412, 346] width 450 height 14
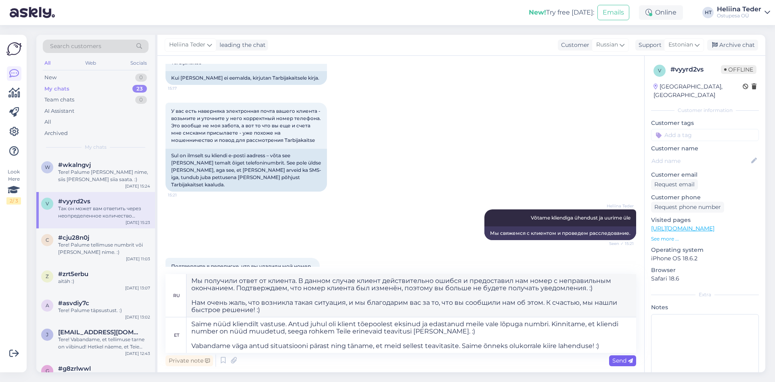
click at [614, 365] on div "Send" at bounding box center [622, 360] width 27 height 11
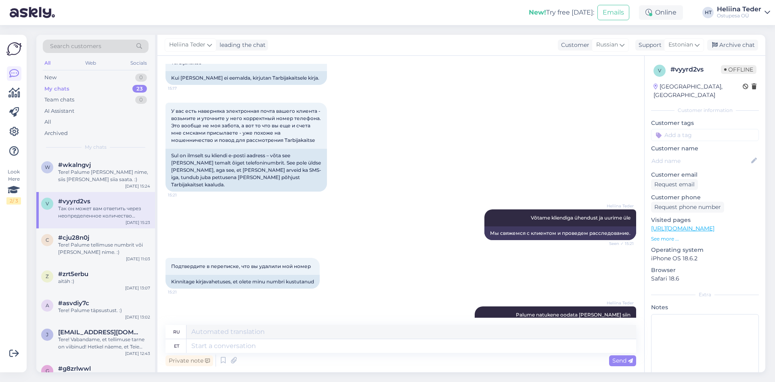
scroll to position [1016, 0]
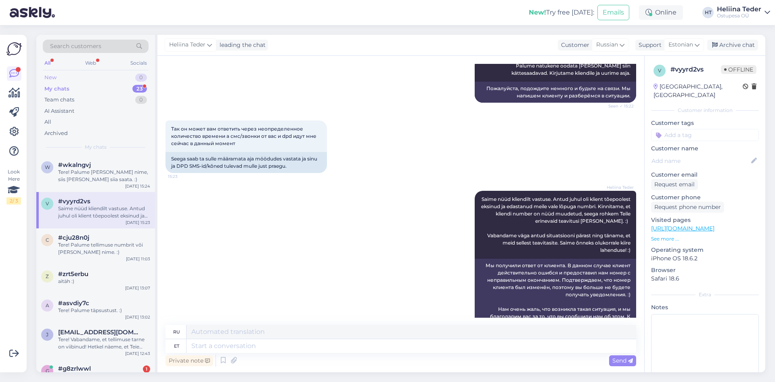
click at [69, 74] on div "New 0" at bounding box center [96, 77] width 106 height 11
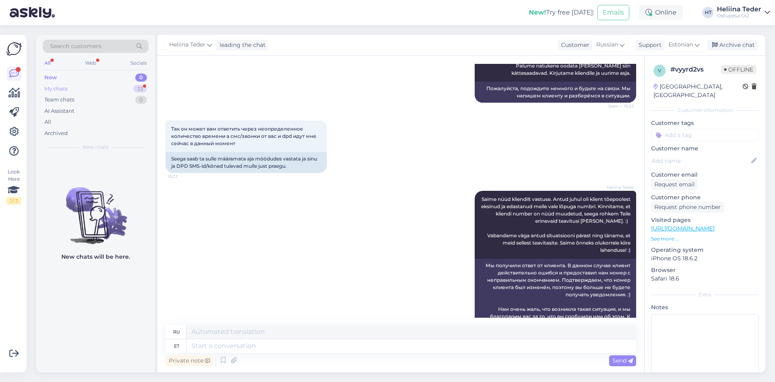
click at [64, 92] on div "My chats" at bounding box center [55, 89] width 23 height 8
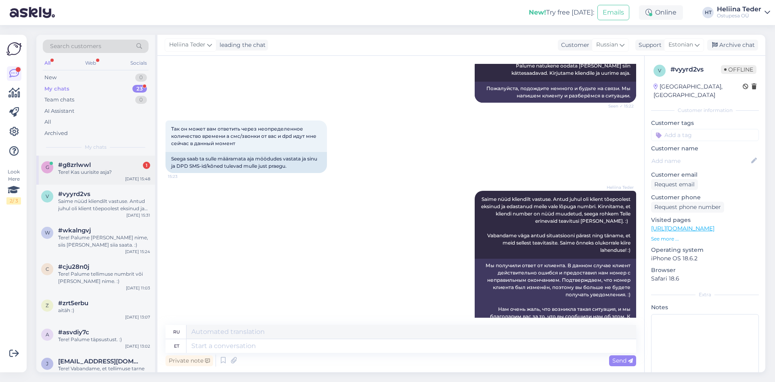
click at [99, 175] on div "Tere! Kas uurisite asja?" at bounding box center [104, 171] width 92 height 7
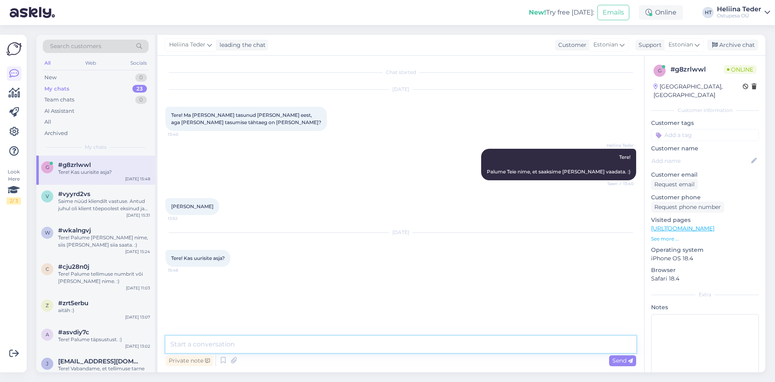
click at [242, 343] on textarea at bounding box center [401, 344] width 471 height 17
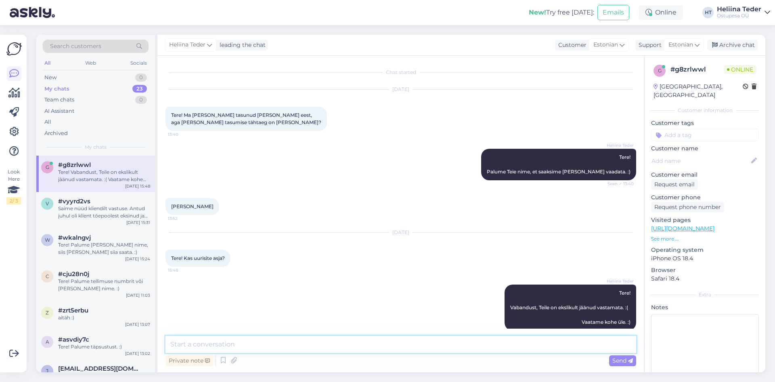
scroll to position [11, 0]
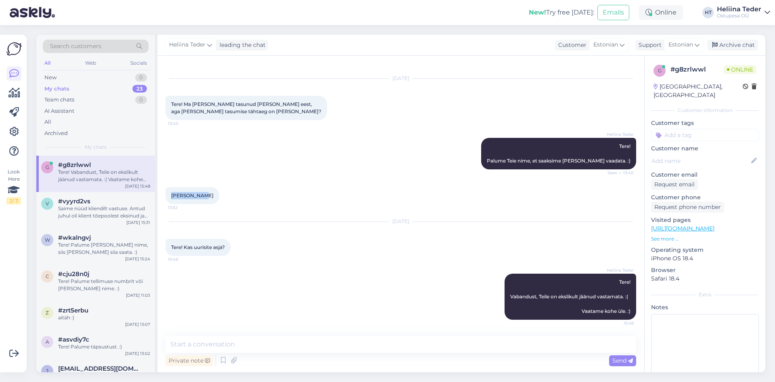
drag, startPoint x: 170, startPoint y: 192, endPoint x: 203, endPoint y: 193, distance: 33.1
click at [203, 193] on div "[PERSON_NAME] 13:52" at bounding box center [193, 195] width 54 height 17
copy span "[PERSON_NAME]"
click at [316, 346] on textarea at bounding box center [401, 344] width 471 height 17
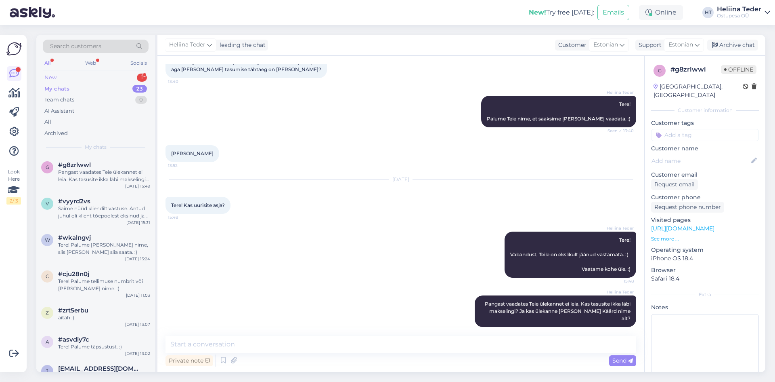
click at [75, 76] on div "New 1" at bounding box center [96, 77] width 106 height 11
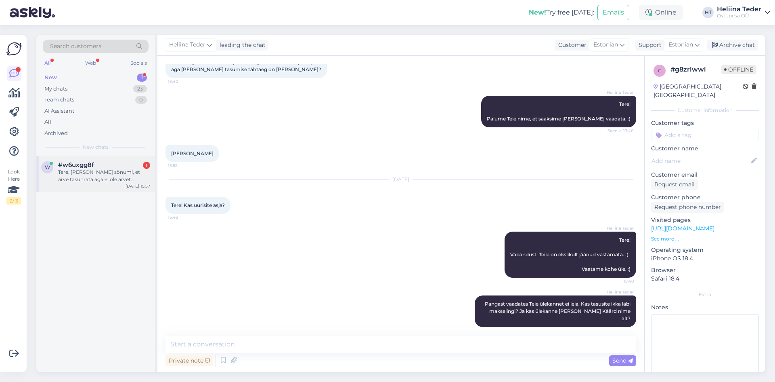
click at [95, 184] on div "w #w6uxgg8f 1 Tere. [PERSON_NAME] sõnumi, et arve tasumata aga ei ole arvet saa…" at bounding box center [95, 173] width 119 height 36
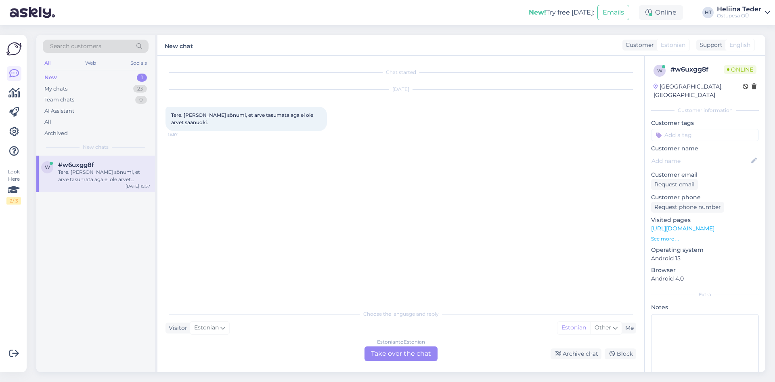
click at [391, 353] on div "Estonian to Estonian Take over the chat" at bounding box center [401, 353] width 73 height 15
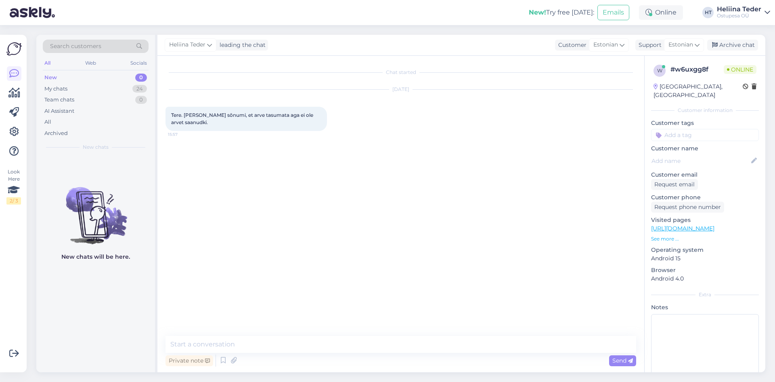
click at [379, 335] on div "Chat started [DATE] Tere. [PERSON_NAME] sõnumi, et arve tasumata aga ei ole arv…" at bounding box center [400, 214] width 487 height 316
click at [380, 339] on textarea at bounding box center [401, 344] width 471 height 17
